Goal: Check status: Check status

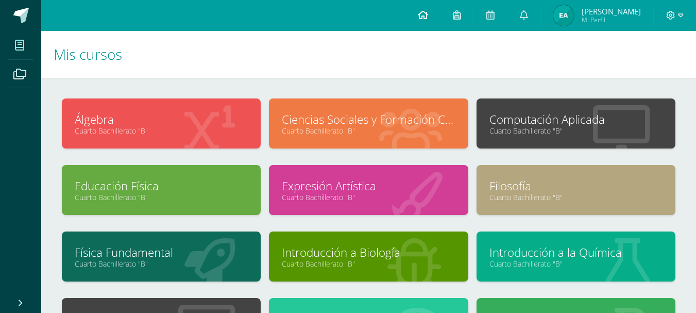
click at [424, 12] on icon at bounding box center [423, 14] width 10 height 9
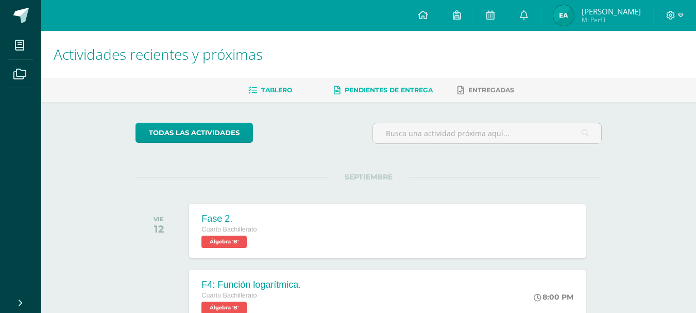
click at [416, 88] on span "Pendientes de entrega" at bounding box center [389, 90] width 88 height 8
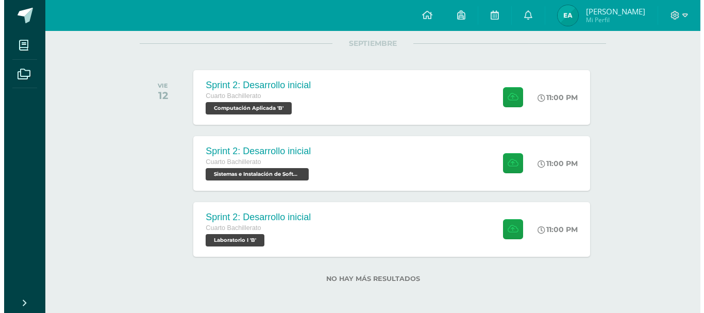
scroll to position [136, 0]
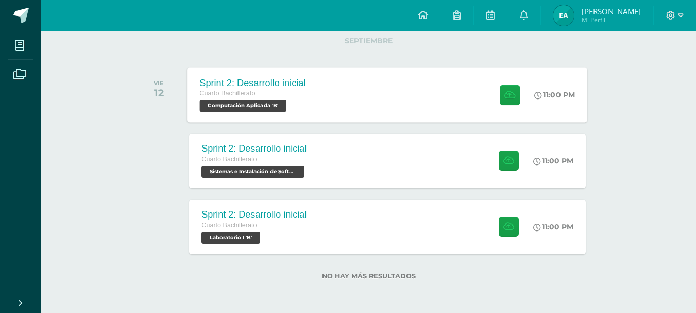
click at [355, 104] on div "Sprint 2: Desarrollo inicial Cuarto Bachillerato Computación Aplicada 'B' 11:00…" at bounding box center [388, 94] width 400 height 55
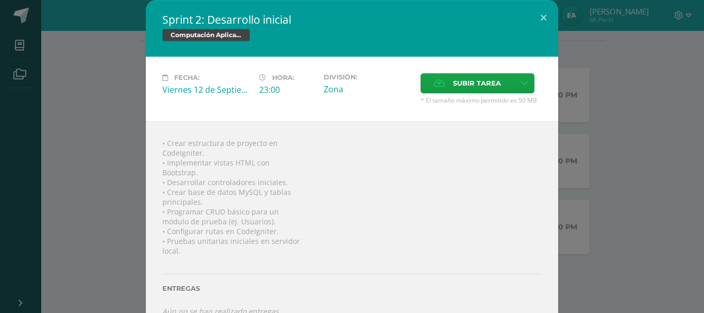
click at [101, 228] on div "Sprint 2: Desarrollo inicial Computación Aplicada Fecha: Viernes 12 de Septiemb…" at bounding box center [352, 166] width 696 height 333
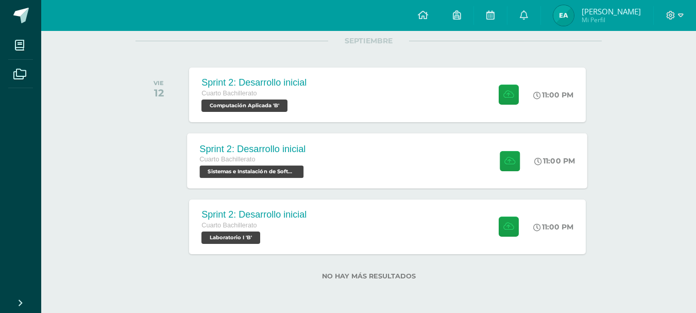
click at [582, 169] on div "11:00 PM" at bounding box center [560, 160] width 55 height 55
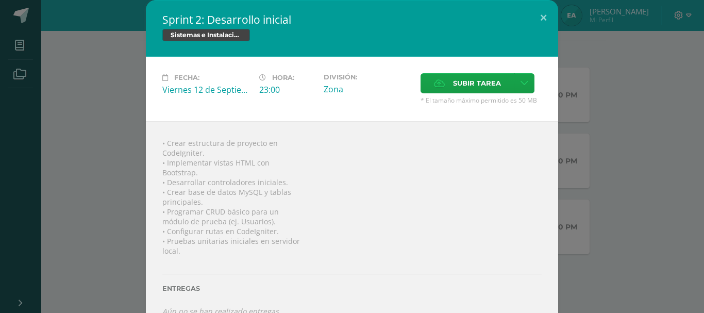
scroll to position [20, 0]
